Goal: Information Seeking & Learning: Learn about a topic

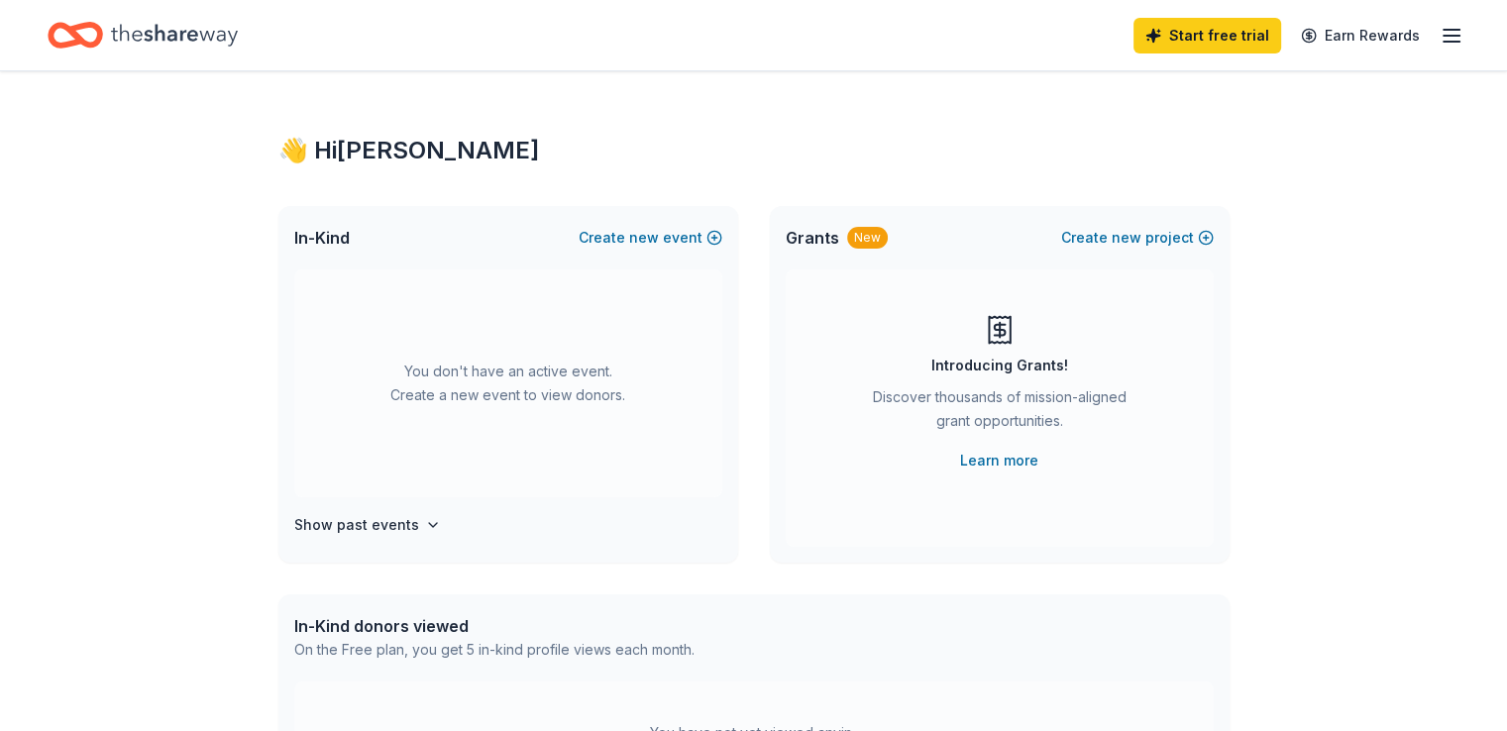
click at [218, 46] on icon "Home" at bounding box center [174, 35] width 127 height 41
click at [219, 36] on icon "Home" at bounding box center [174, 35] width 127 height 22
click at [1440, 38] on icon "button" at bounding box center [1452, 36] width 24 height 24
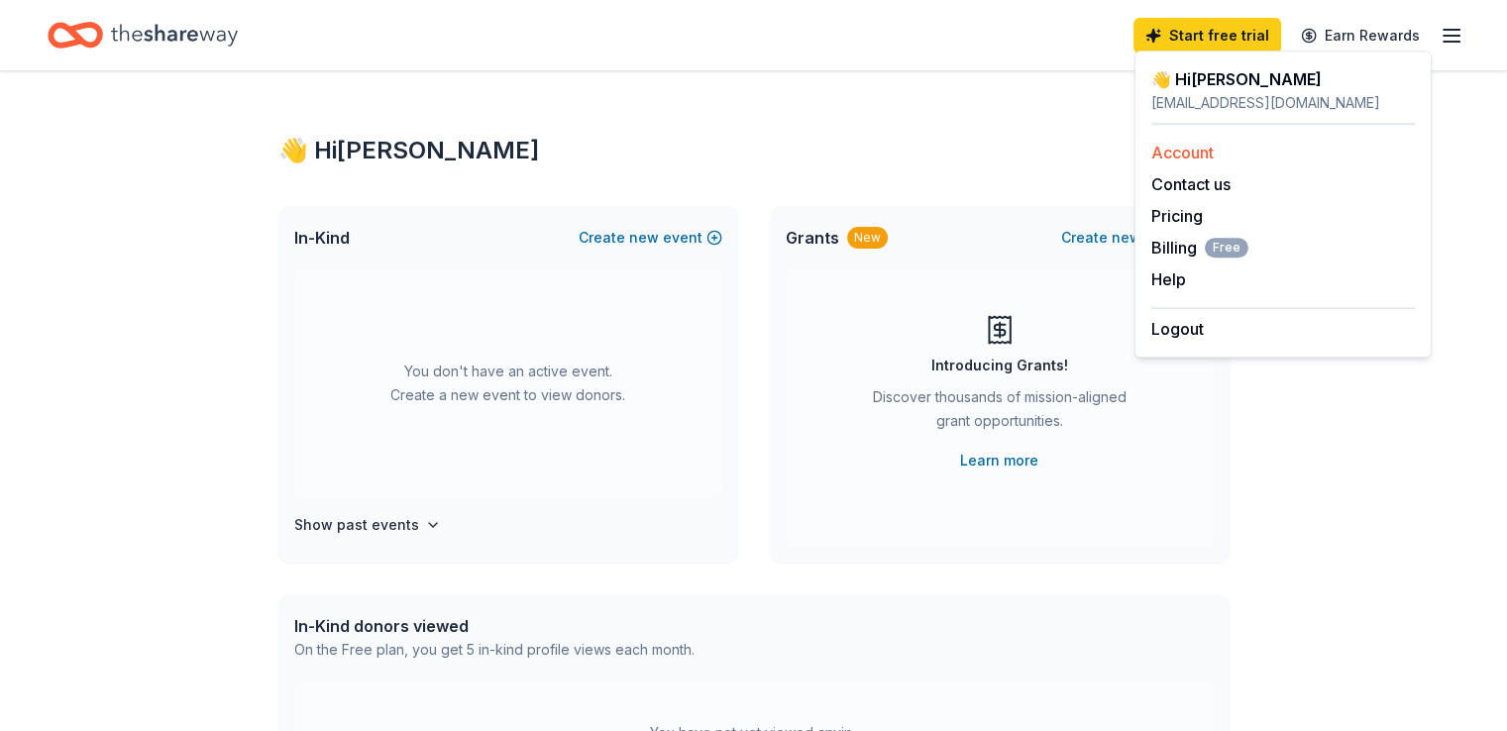
click at [1185, 150] on link "Account" at bounding box center [1182, 153] width 62 height 20
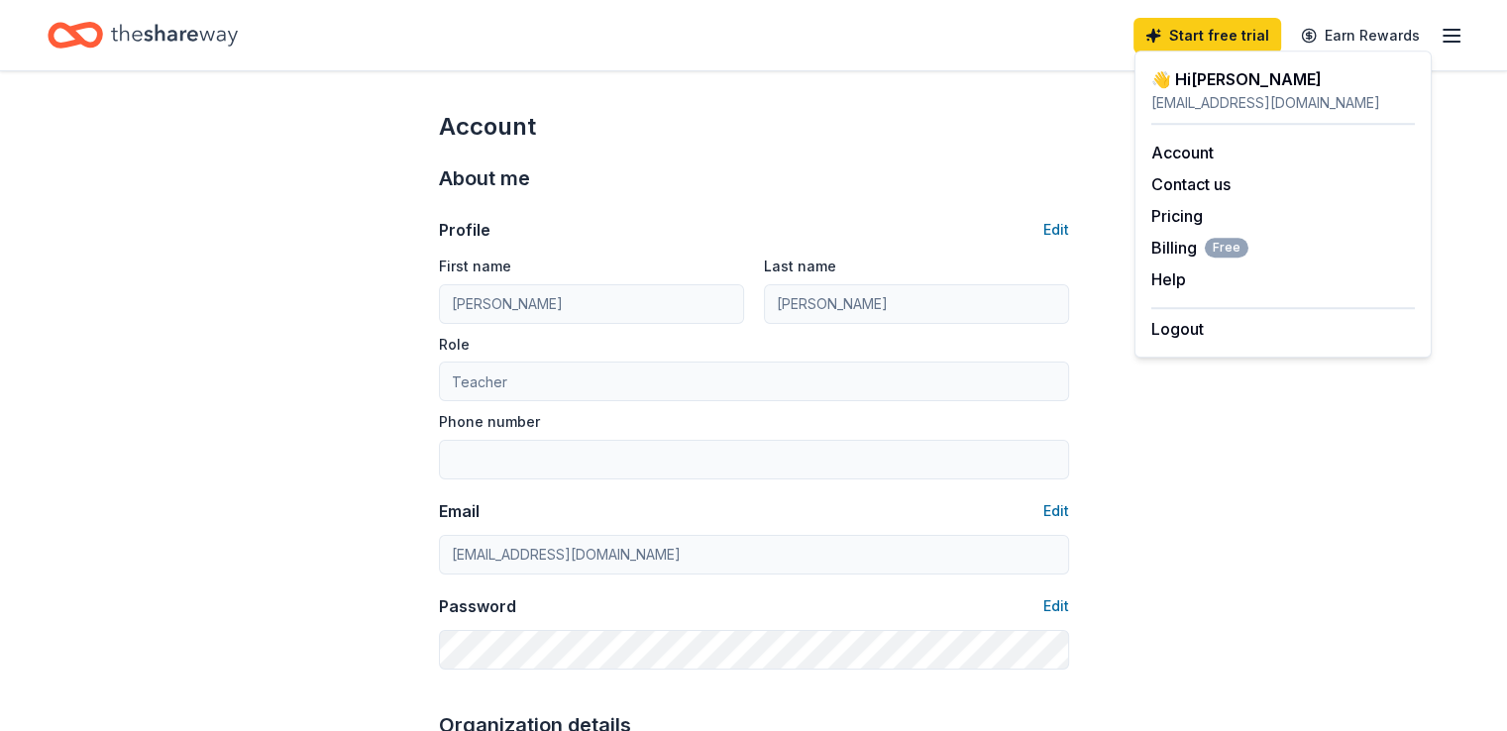
click at [1440, 31] on icon "button" at bounding box center [1452, 36] width 24 height 24
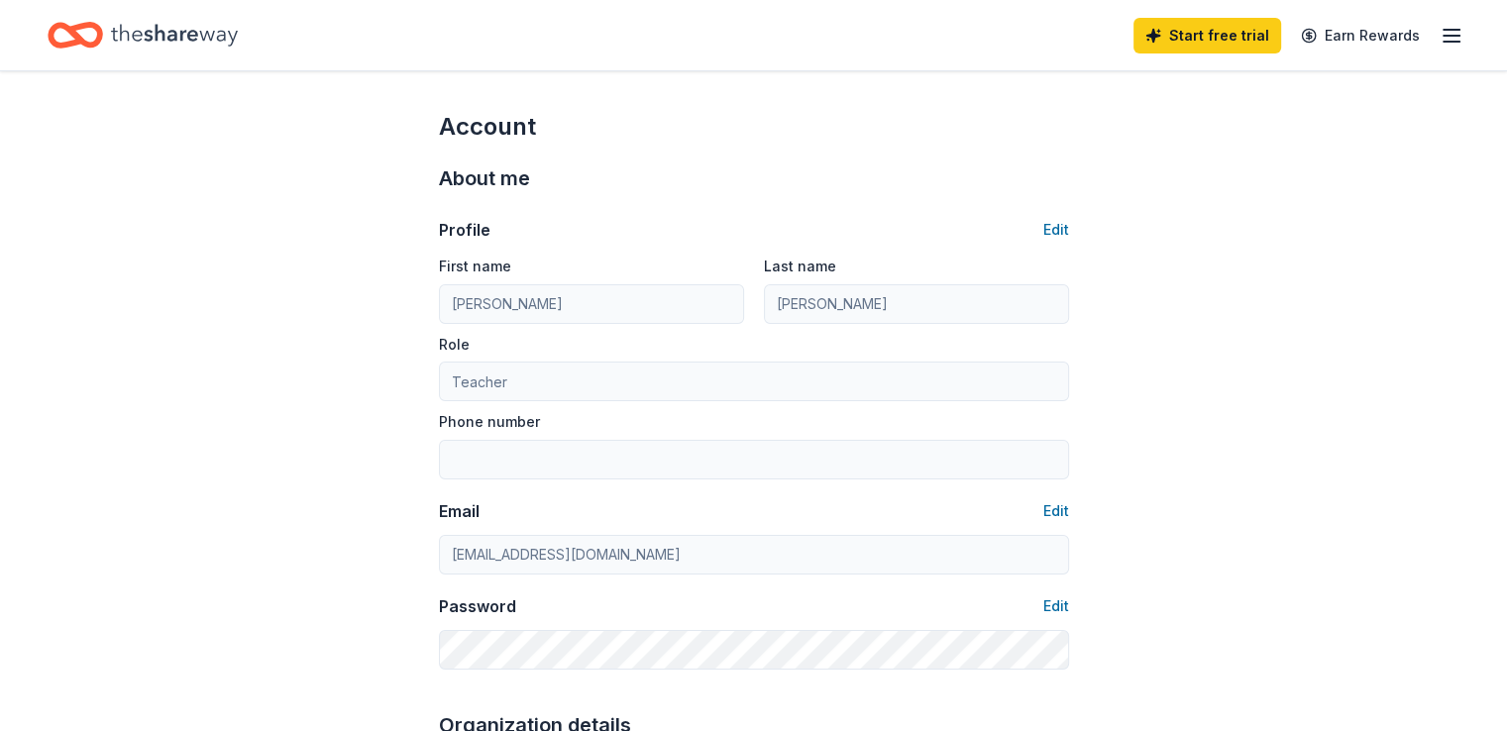
click at [1440, 34] on icon "button" at bounding box center [1452, 36] width 24 height 24
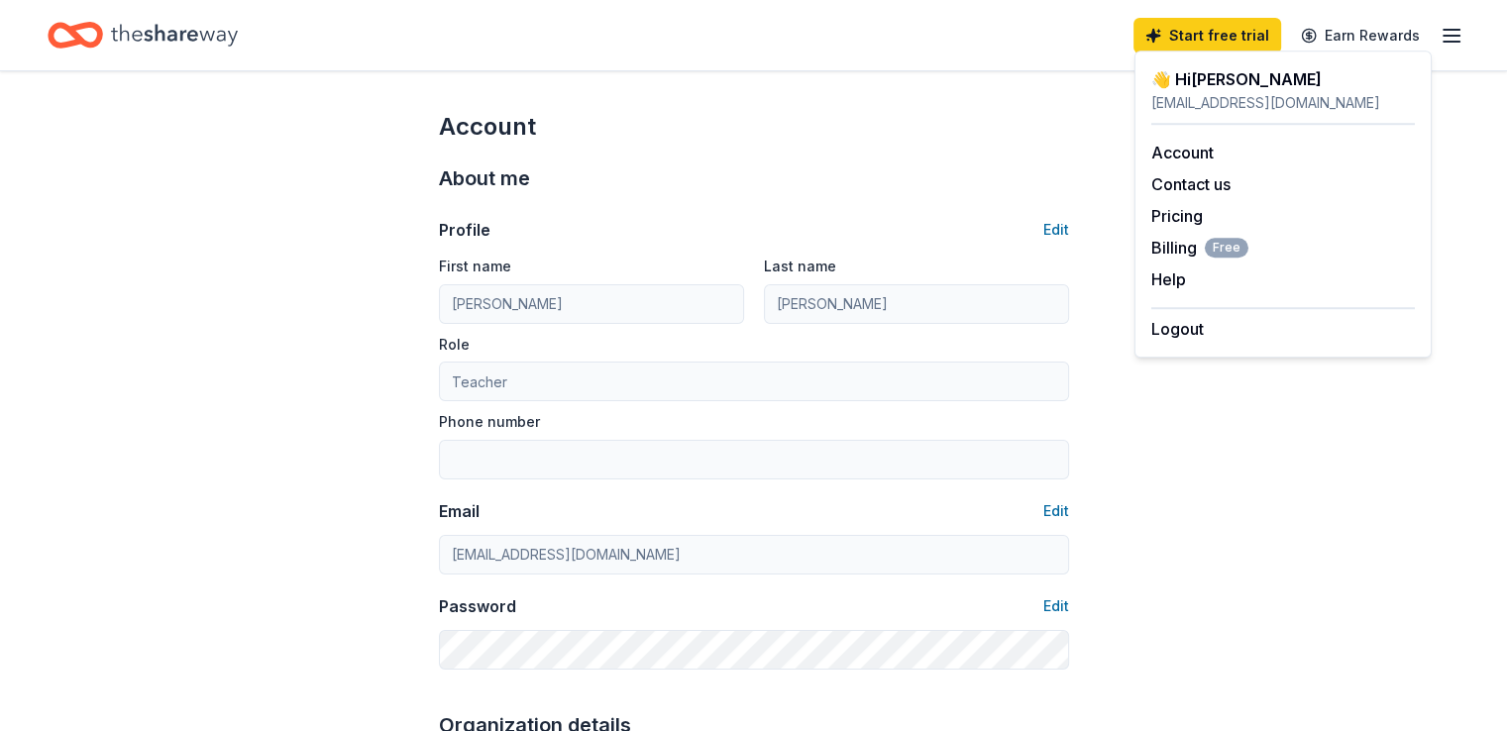
click at [840, 123] on div "Account" at bounding box center [754, 127] width 630 height 32
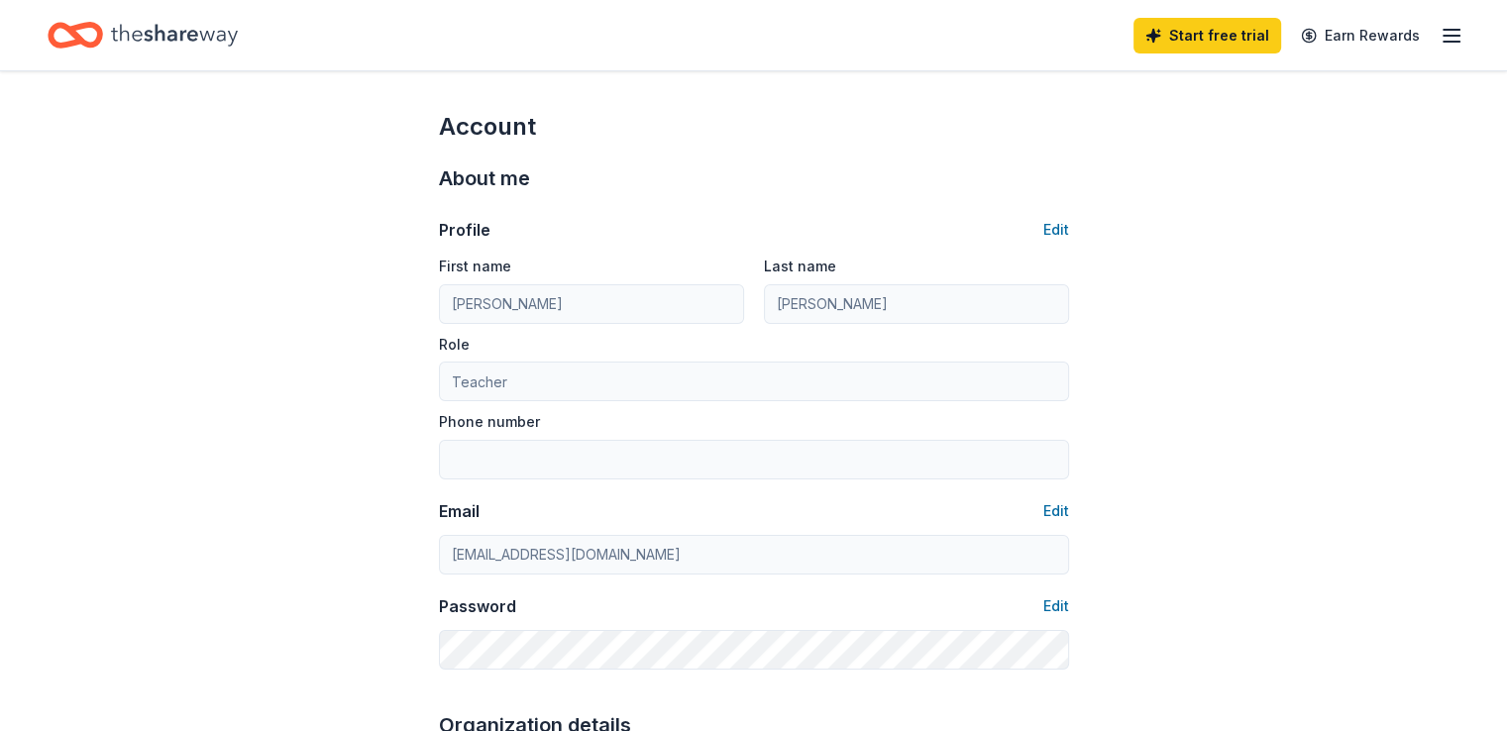
click at [194, 37] on icon "Home" at bounding box center [174, 35] width 127 height 22
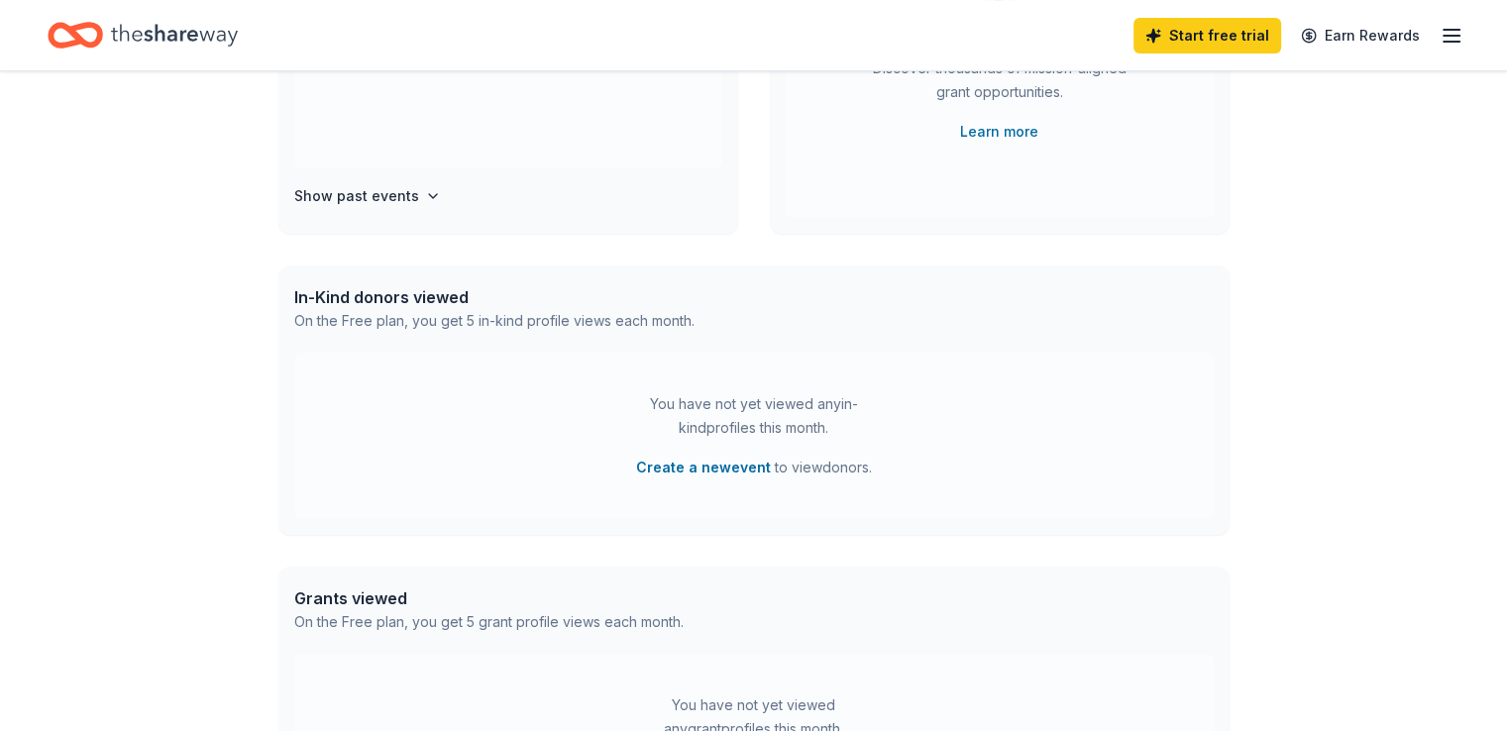
scroll to position [640, 0]
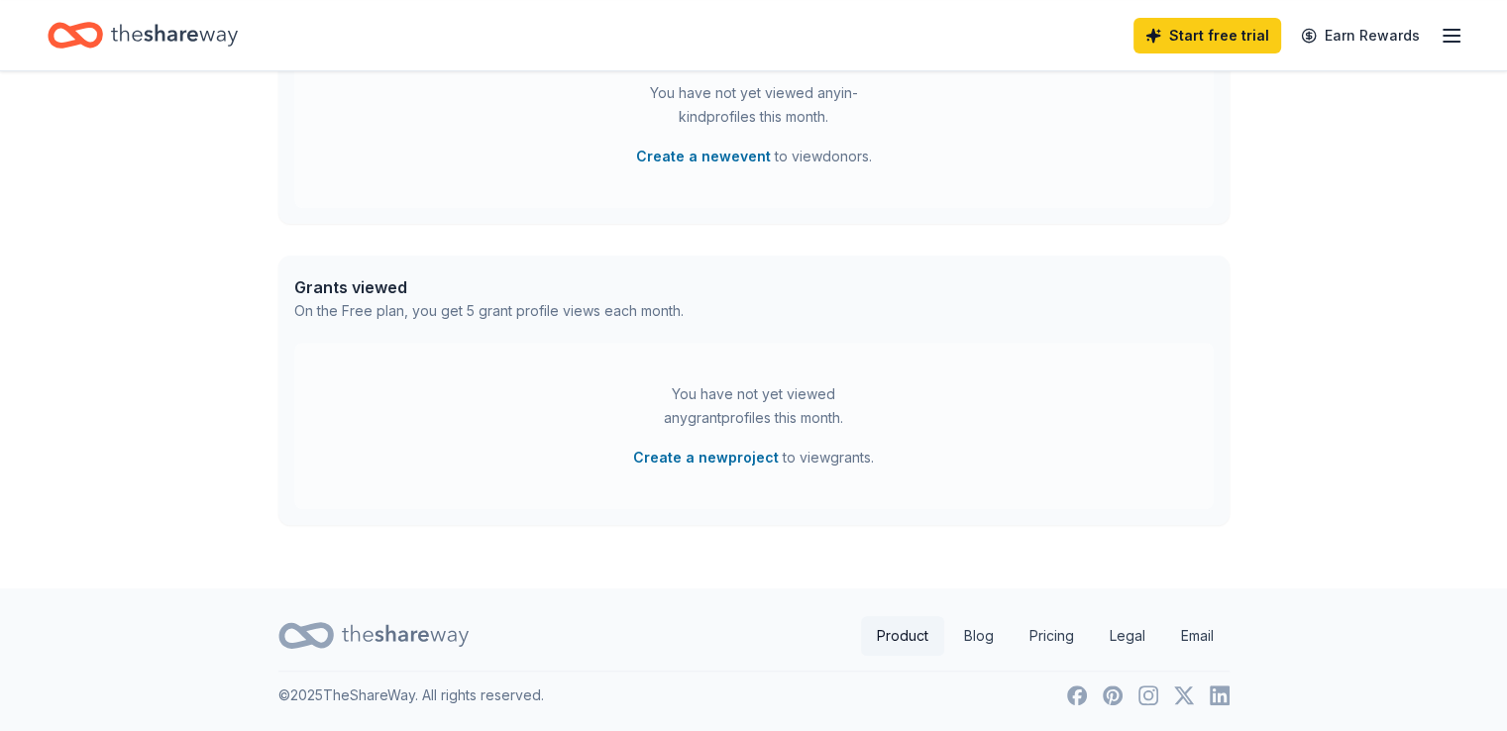
click at [912, 635] on link "Product" at bounding box center [902, 636] width 83 height 40
click at [1054, 634] on link "Pricing" at bounding box center [1052, 636] width 76 height 40
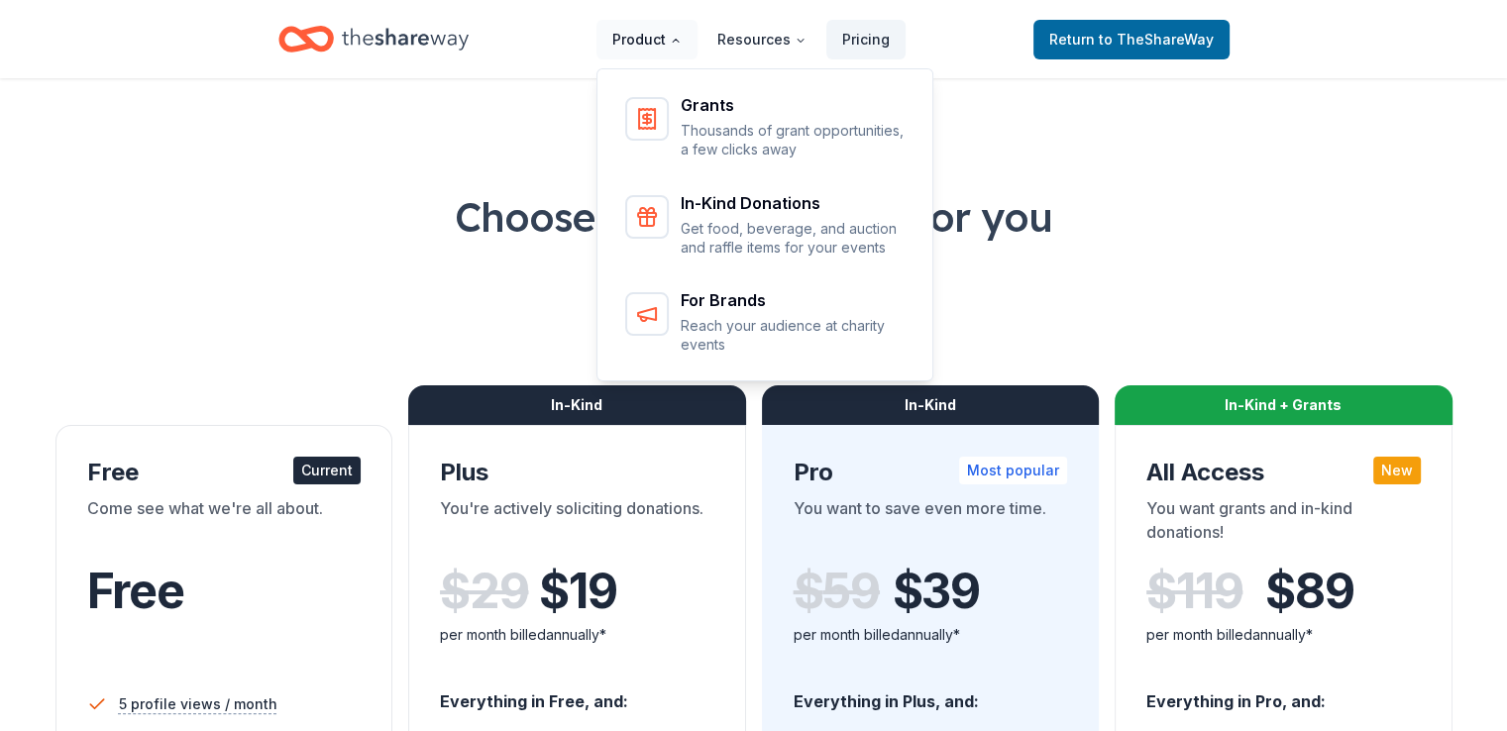
click at [666, 41] on button "Product" at bounding box center [647, 40] width 101 height 40
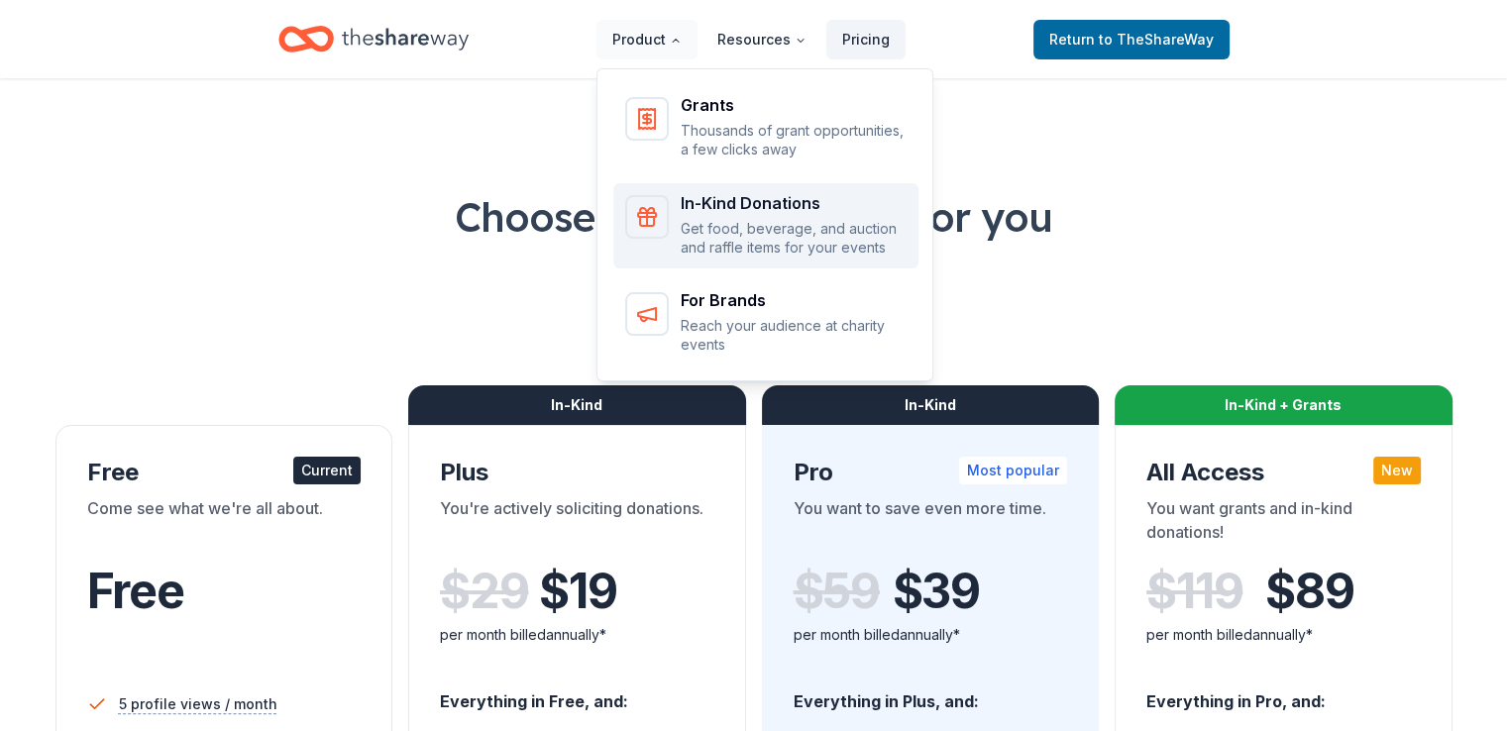
click at [877, 231] on p "Get food, beverage, and auction and raffle items for your events" at bounding box center [794, 238] width 226 height 39
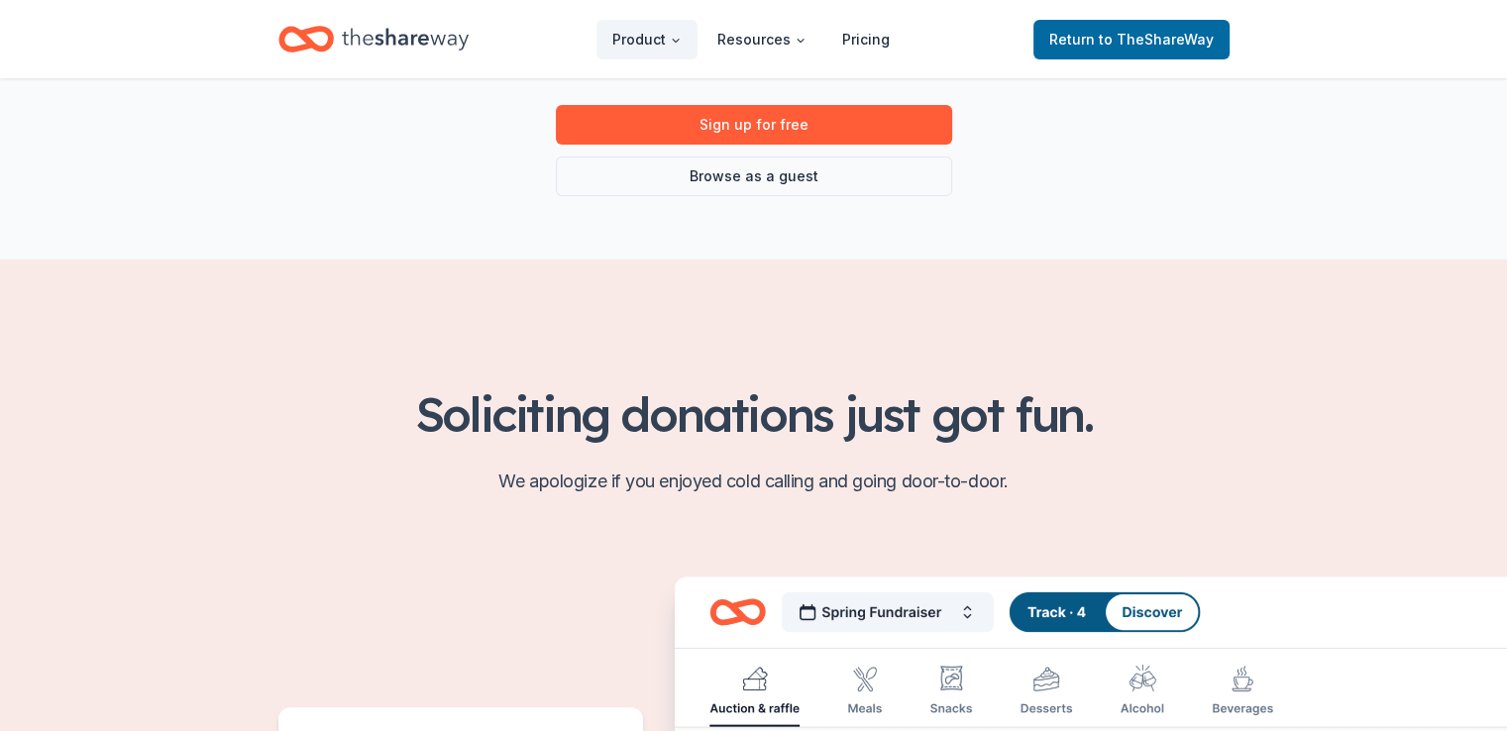
scroll to position [396, 0]
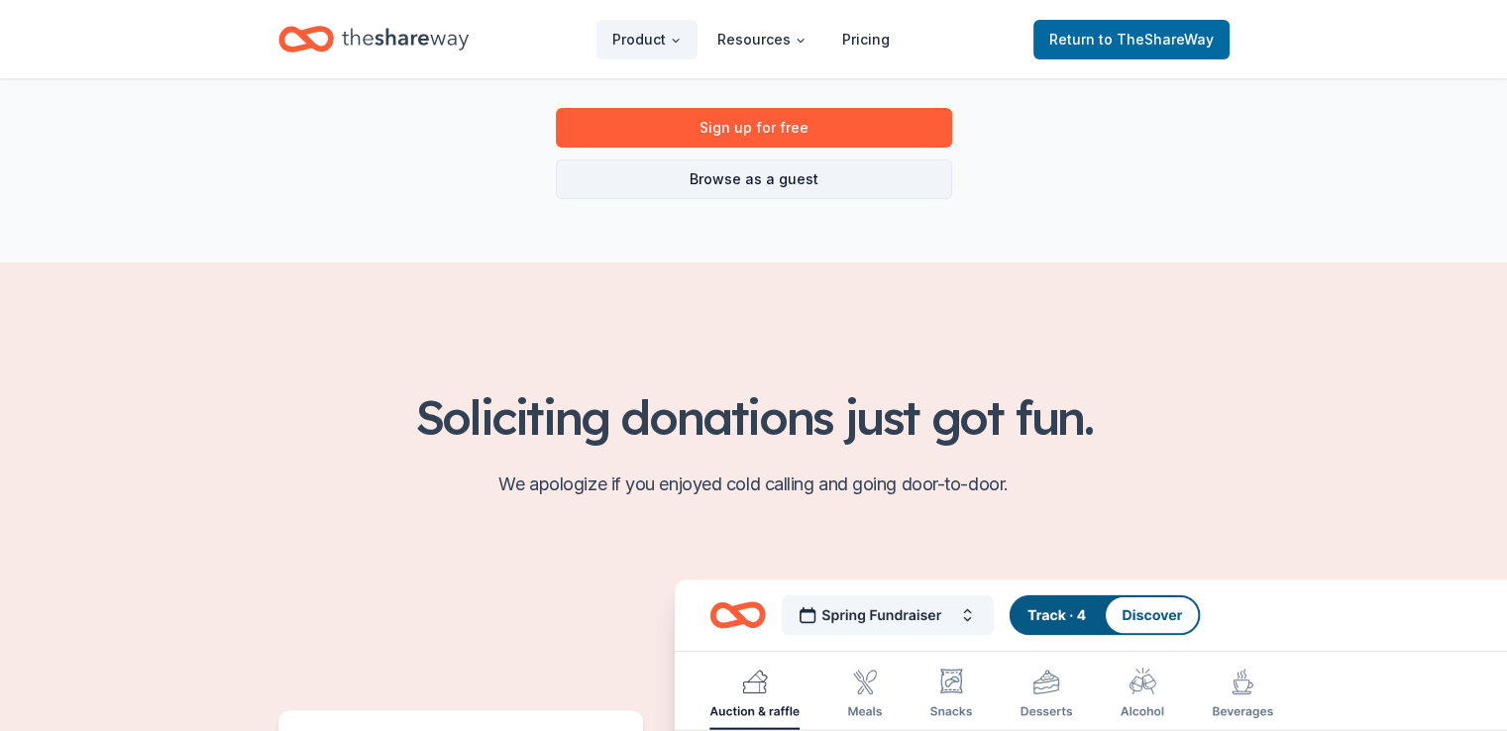
click at [777, 170] on link "Browse as a guest" at bounding box center [754, 180] width 396 height 40
click at [792, 182] on link "Browse as a guest" at bounding box center [754, 180] width 396 height 40
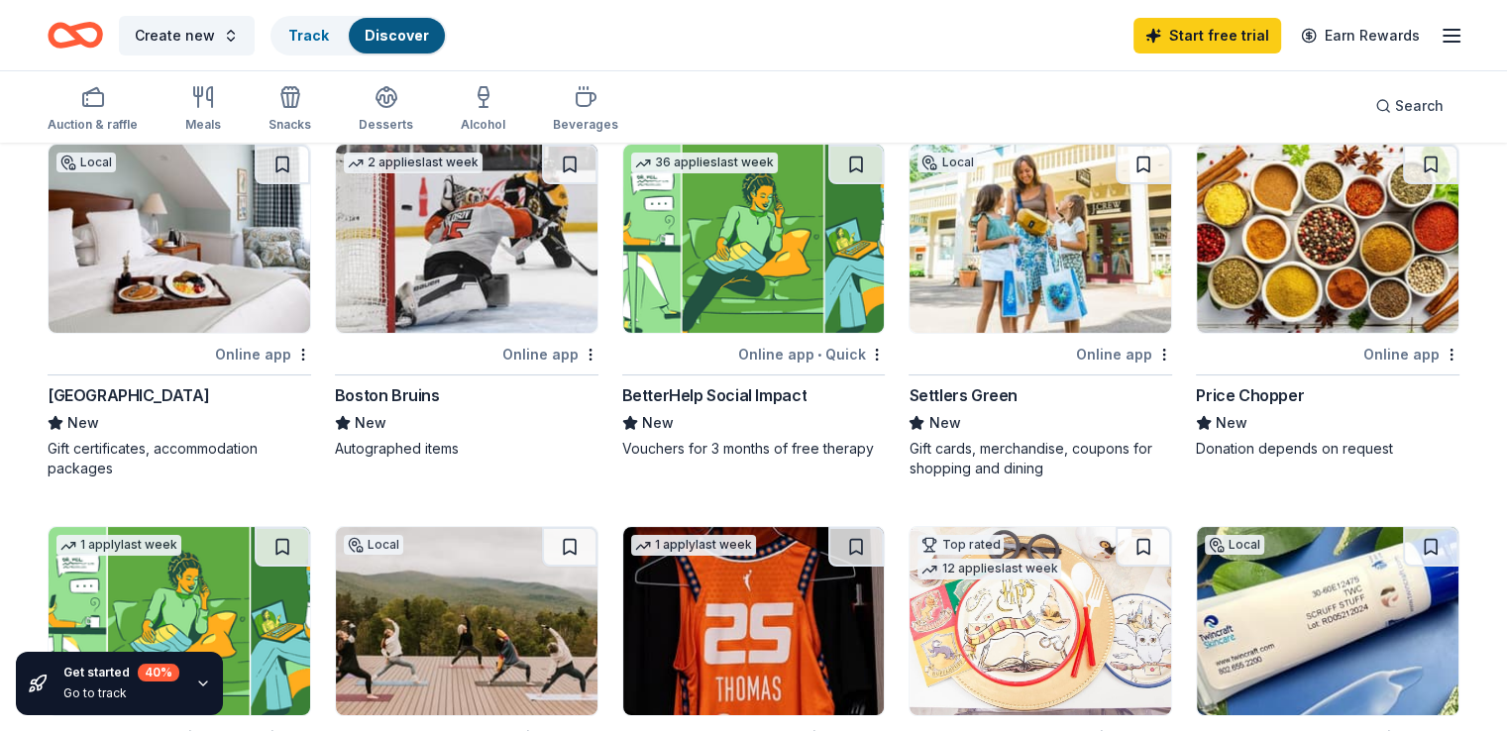
scroll to position [198, 0]
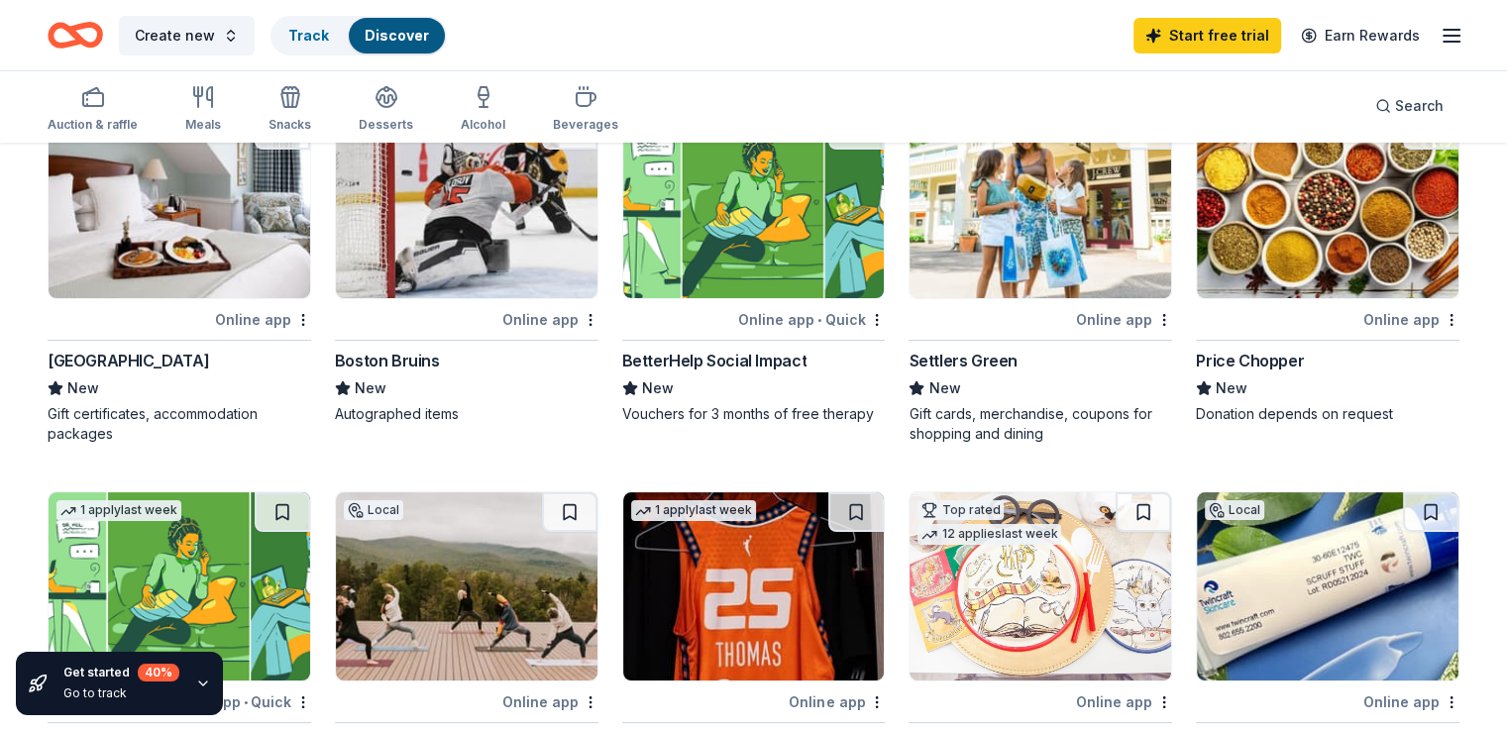
click at [209, 354] on div "Woodstock Inn & Resort" at bounding box center [129, 361] width 162 height 24
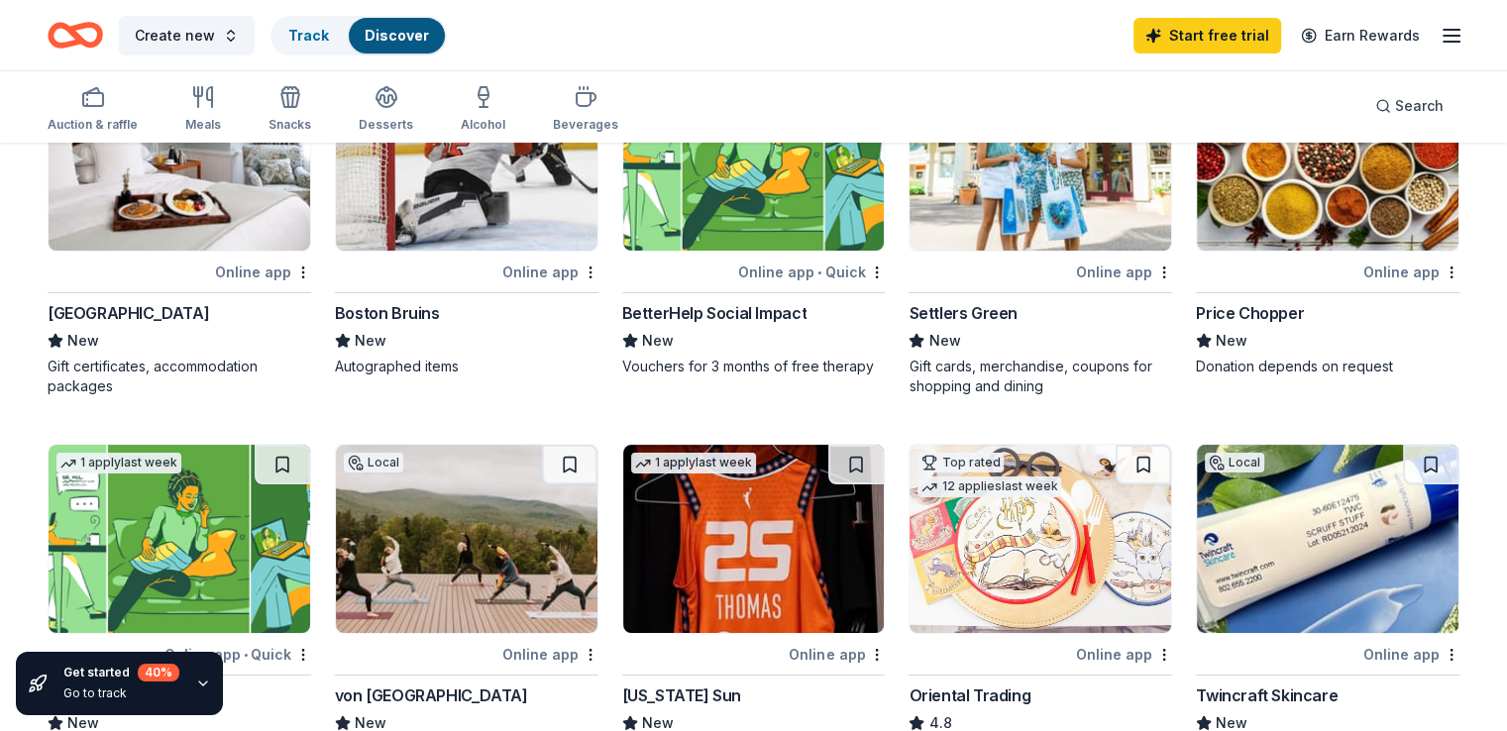
scroll to position [99, 0]
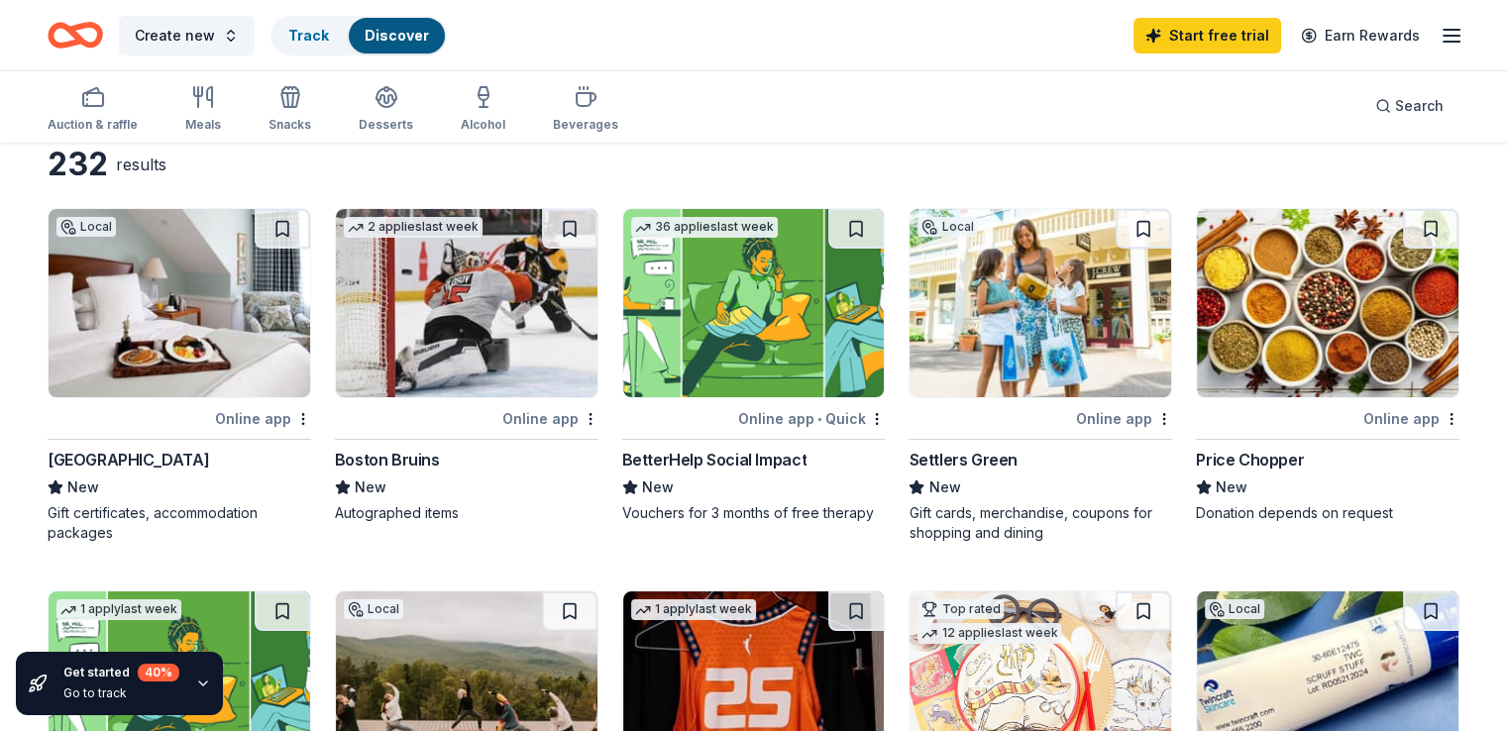
click at [1440, 31] on icon "button" at bounding box center [1452, 36] width 24 height 24
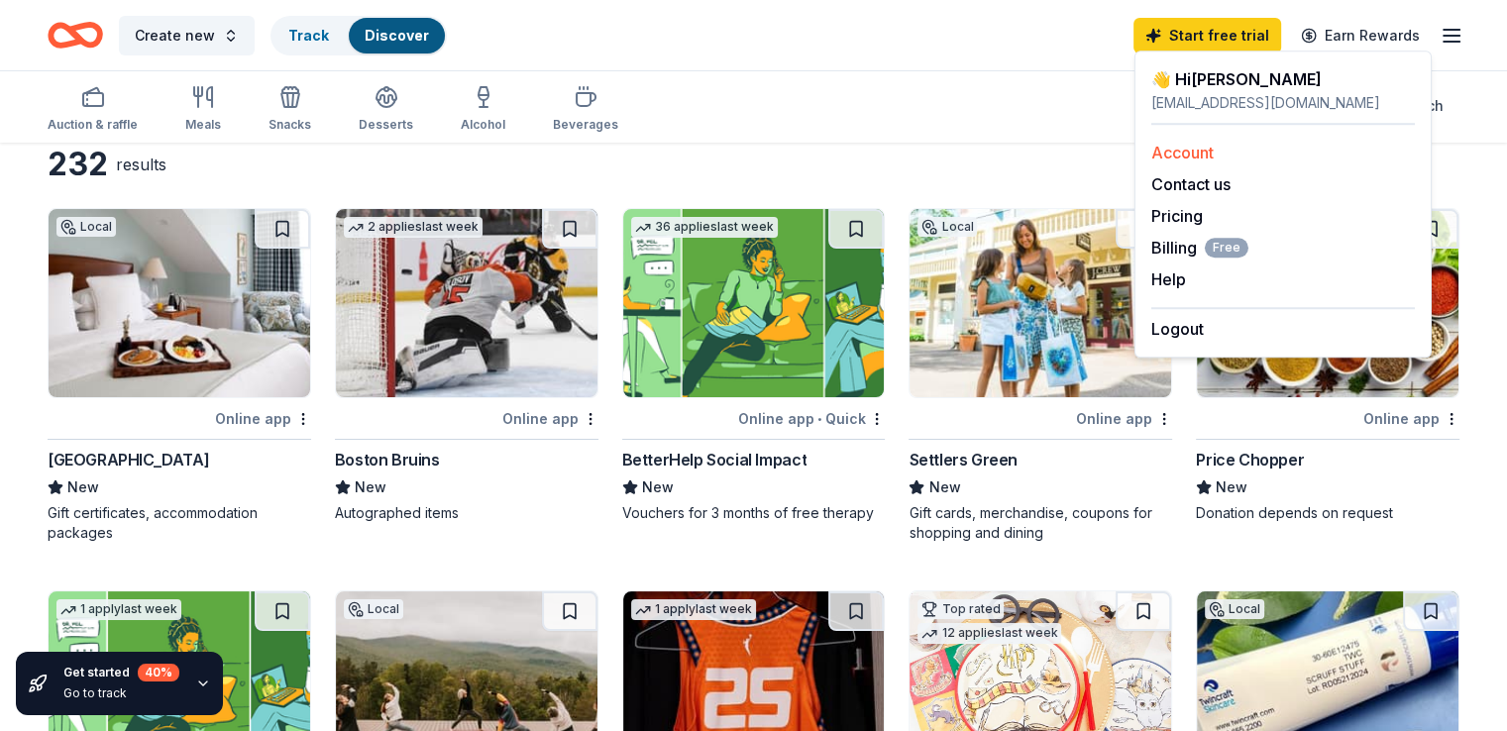
click at [1173, 150] on link "Account" at bounding box center [1182, 153] width 62 height 20
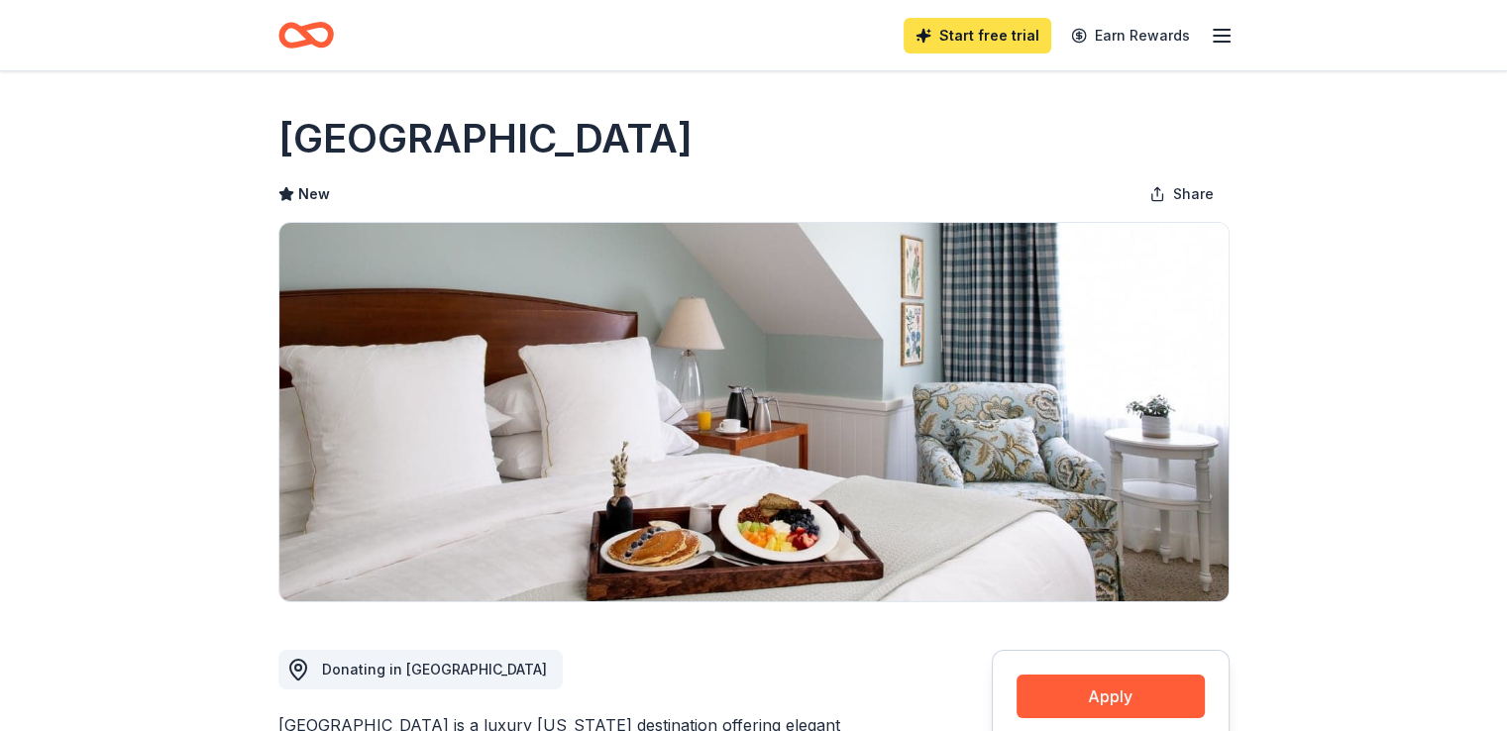
click at [1006, 33] on link "Start free trial" at bounding box center [978, 36] width 148 height 36
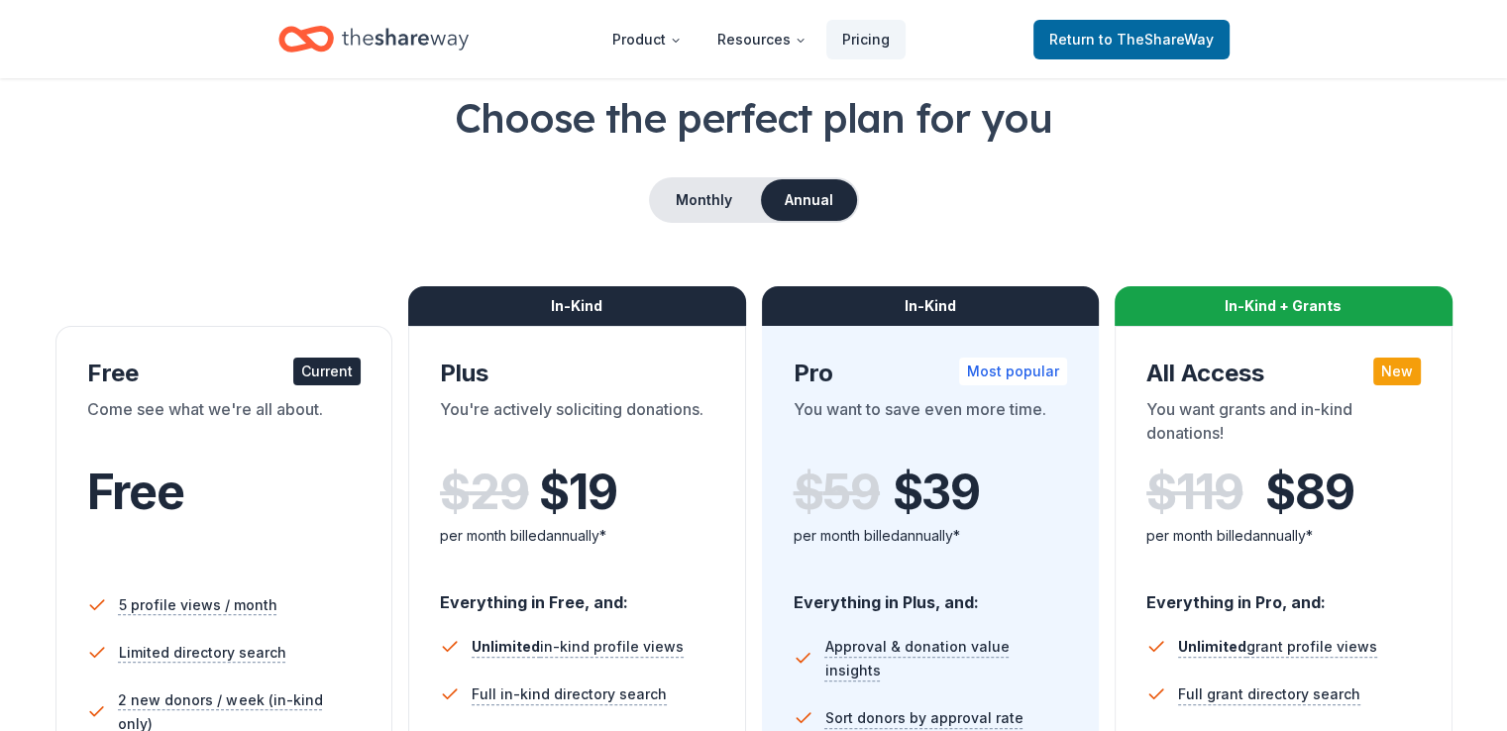
scroll to position [99, 0]
click at [689, 199] on button "Monthly" at bounding box center [704, 200] width 106 height 42
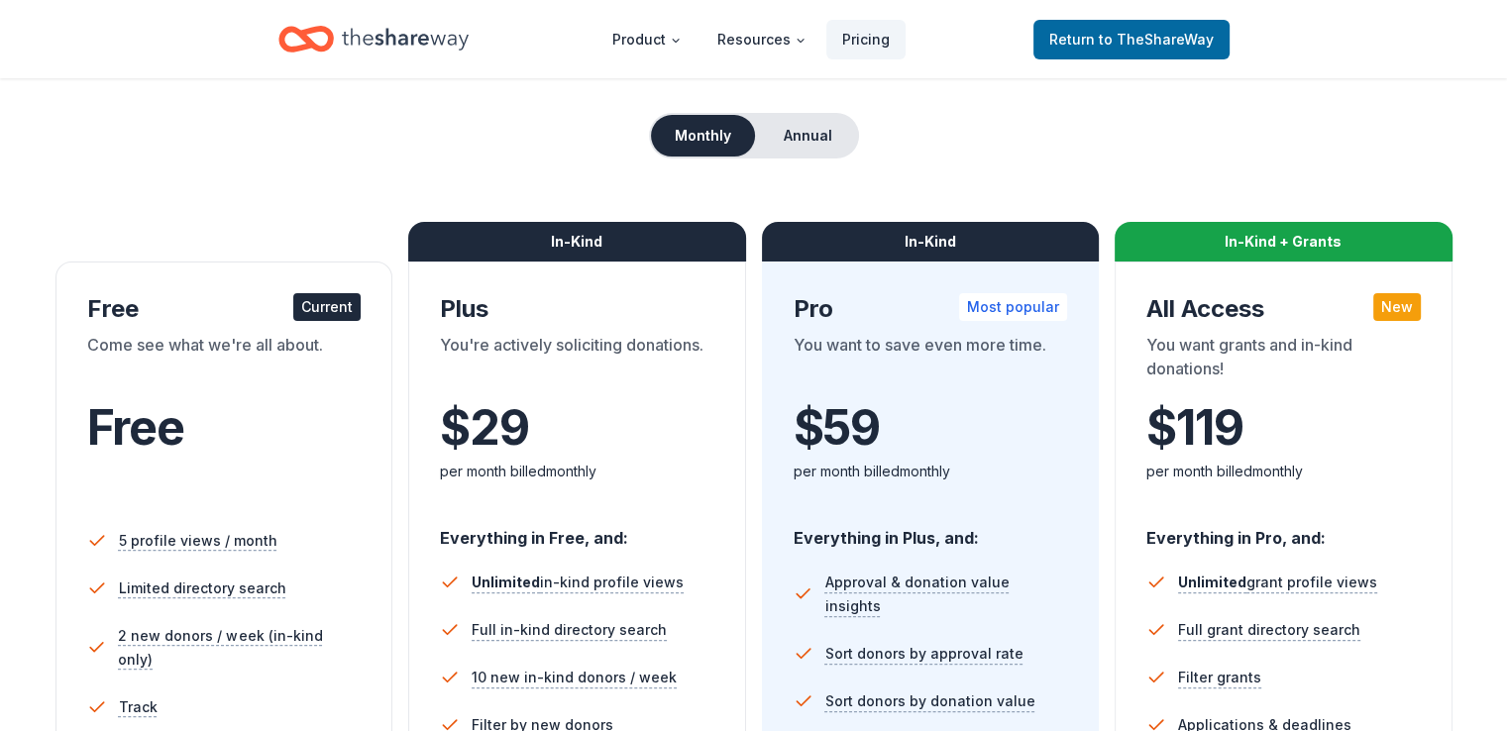
scroll to position [198, 0]
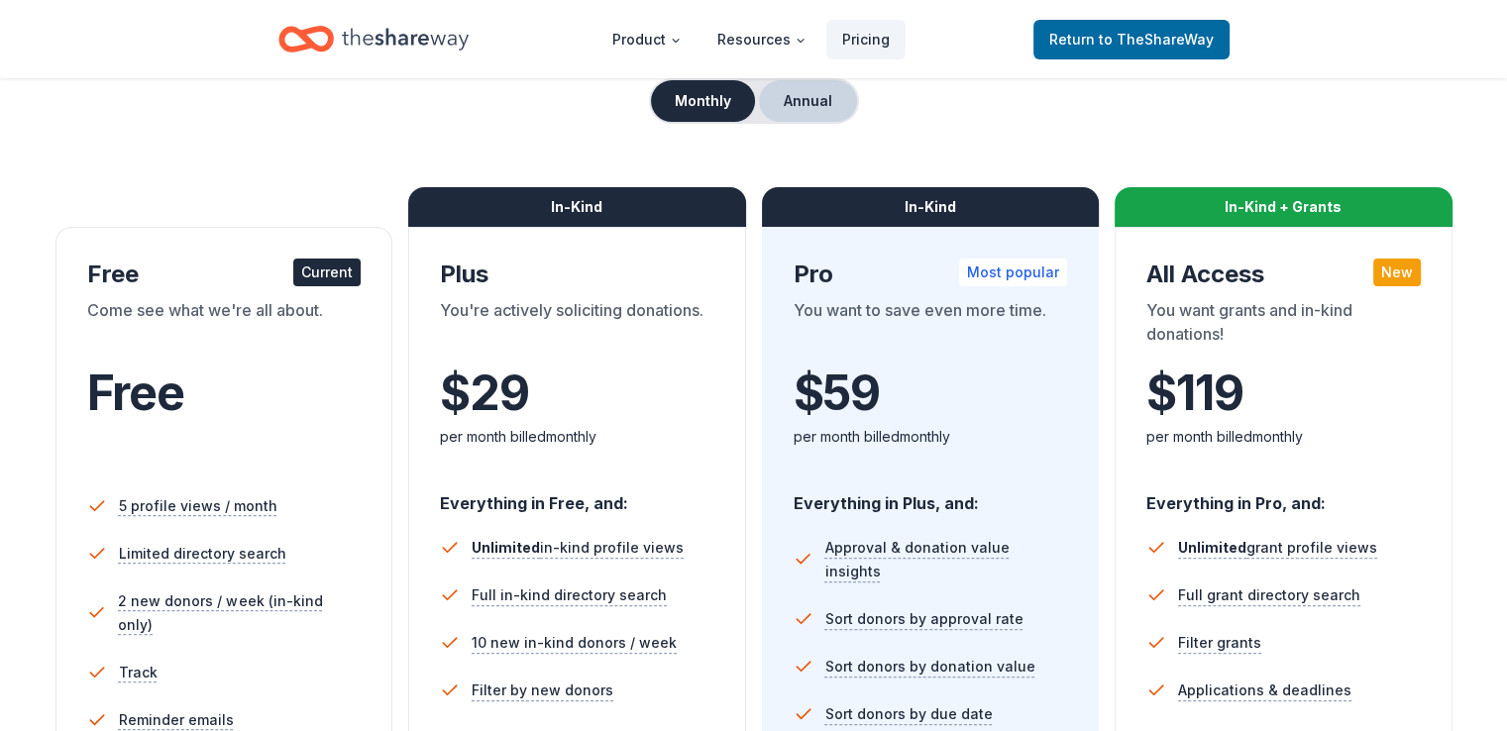
click at [811, 100] on button "Annual" at bounding box center [808, 101] width 98 height 42
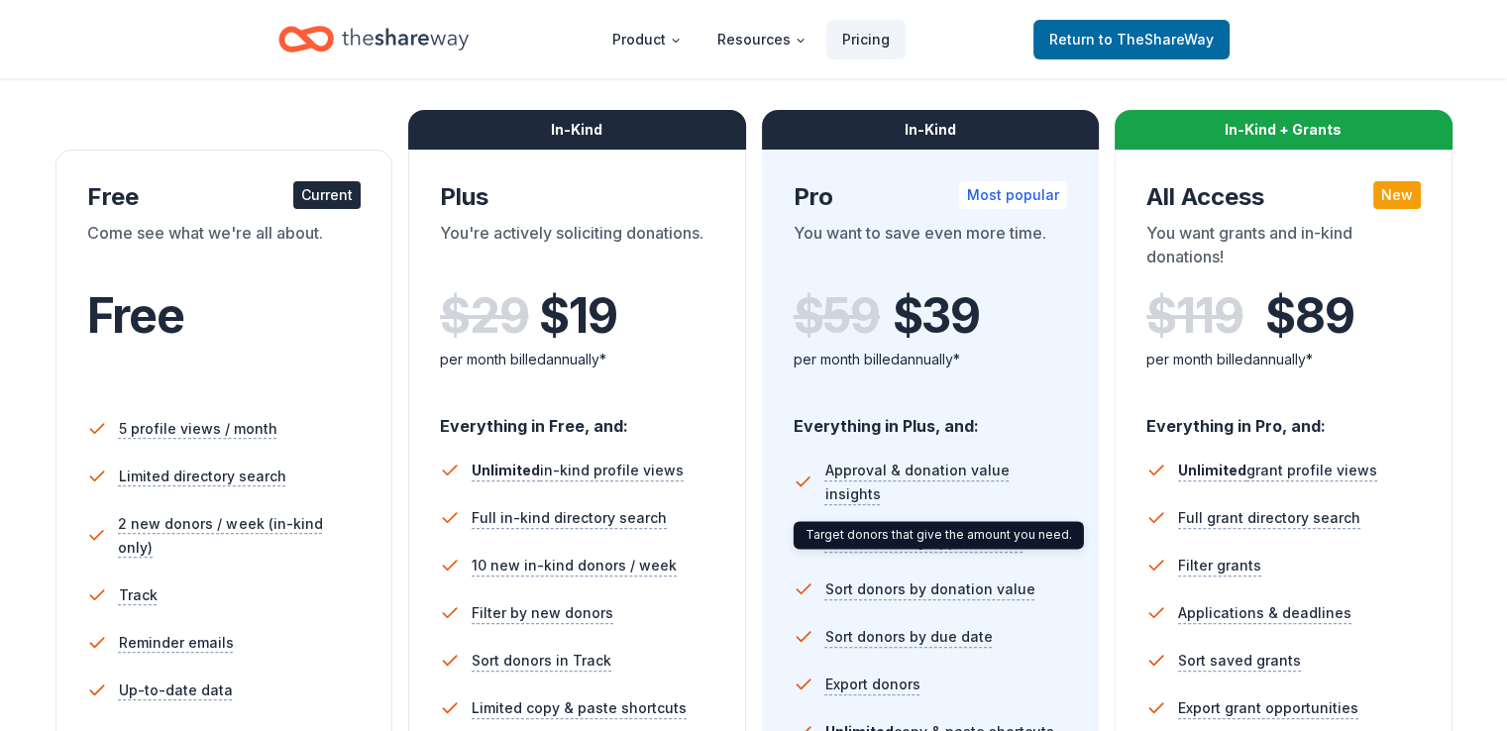
scroll to position [0, 0]
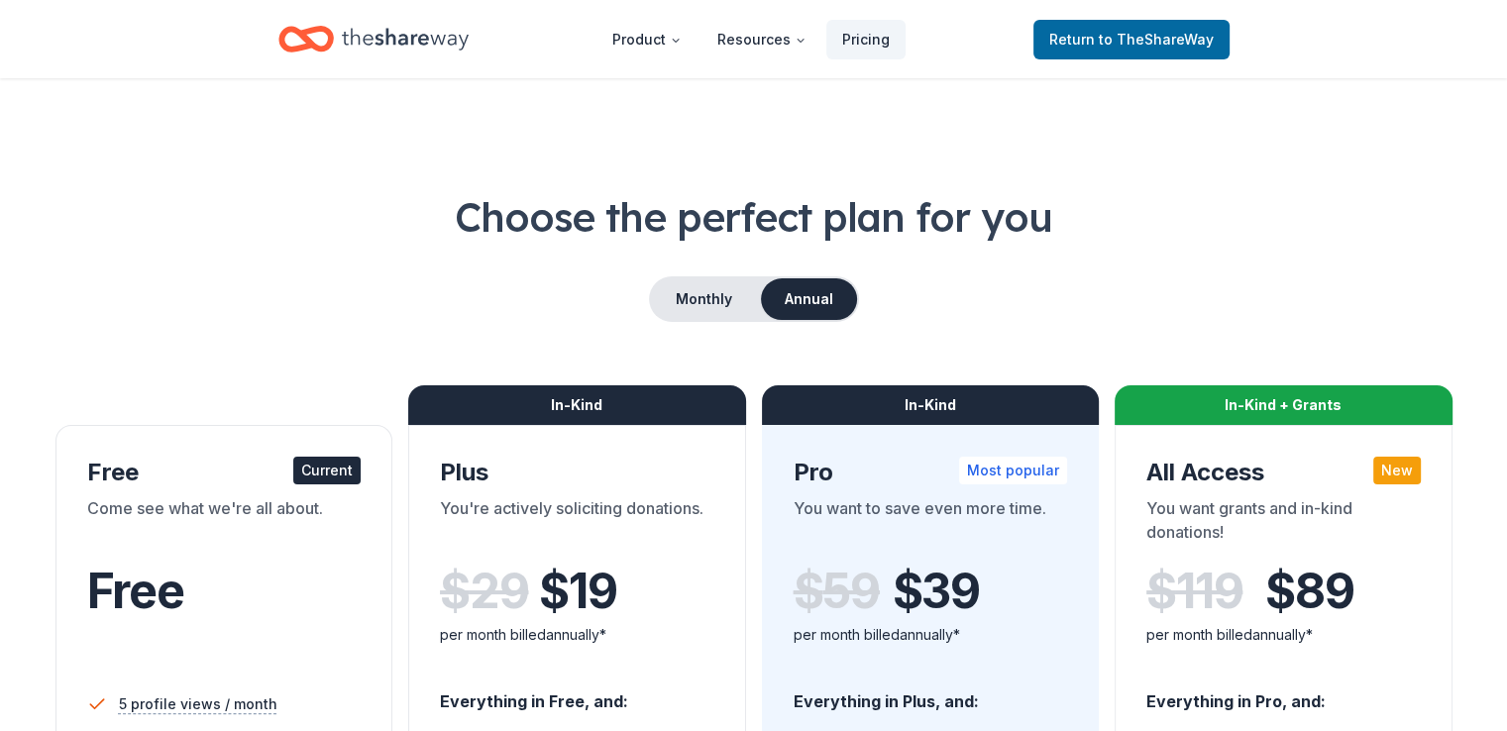
click at [407, 36] on icon "Home" at bounding box center [405, 39] width 127 height 41
